Goal: Task Accomplishment & Management: Use online tool/utility

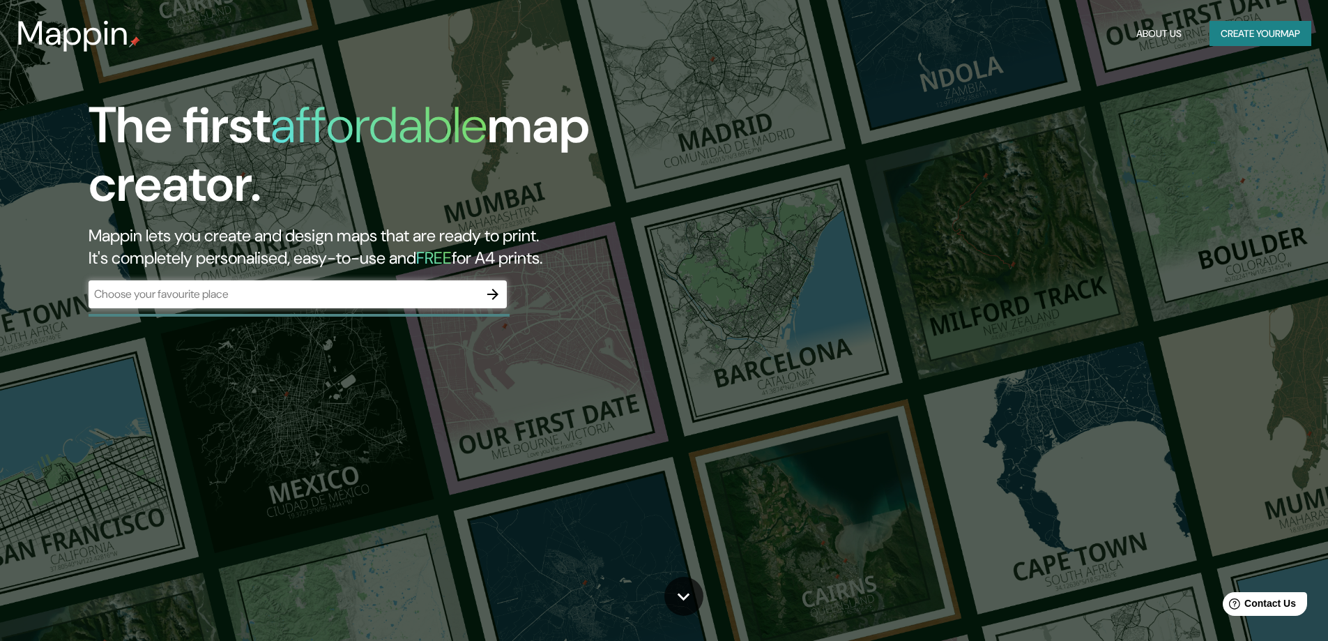
click at [302, 306] on div "​" at bounding box center [298, 294] width 418 height 28
click at [305, 300] on input "text" at bounding box center [284, 294] width 390 height 16
click at [1243, 33] on button "Create your map" at bounding box center [1260, 34] width 102 height 26
